Goal: Task Accomplishment & Management: Manage account settings

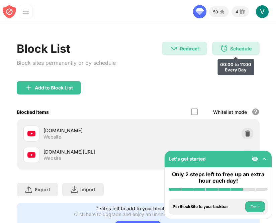
click at [230, 53] on div "Schedule 00:00 to 11:00 Every Day" at bounding box center [236, 48] width 48 height 13
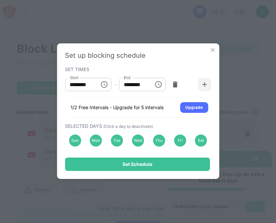
click at [102, 86] on icon "Choose time, selected time is 12:00 AM" at bounding box center [104, 84] width 7 height 7
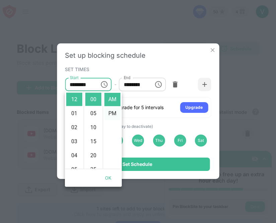
click at [115, 110] on li "PM" at bounding box center [112, 113] width 16 height 13
type input "********"
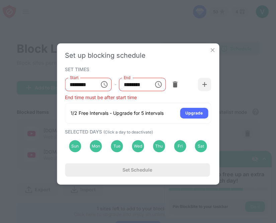
scroll to position [14, 0]
click at [158, 84] on icon "Choose time, selected time is 11:00 AM" at bounding box center [159, 85] width 8 height 8
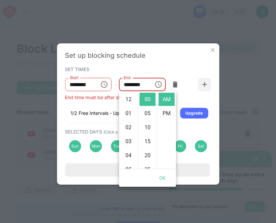
scroll to position [155, 0]
click at [166, 111] on li "PM" at bounding box center [167, 113] width 16 height 13
type input "********"
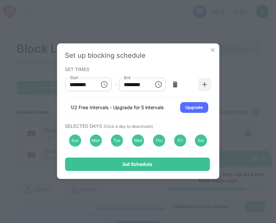
scroll to position [14, 0]
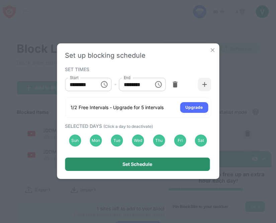
click at [182, 164] on div "Set Schedule" at bounding box center [137, 164] width 145 height 13
